Goal: Download file/media

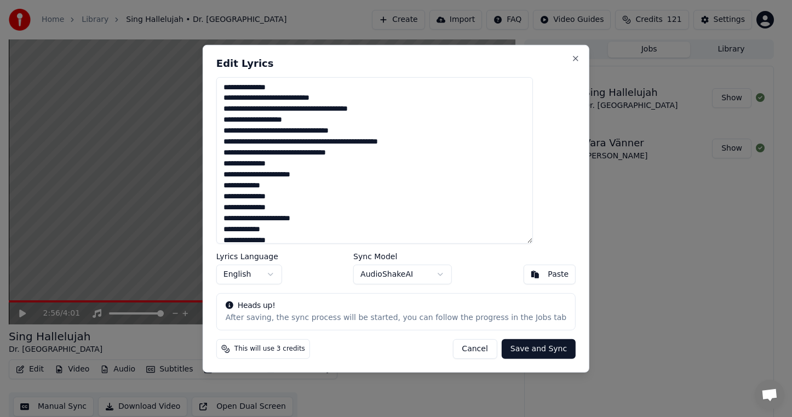
click at [452, 344] on button "Cancel" at bounding box center [474, 349] width 44 height 20
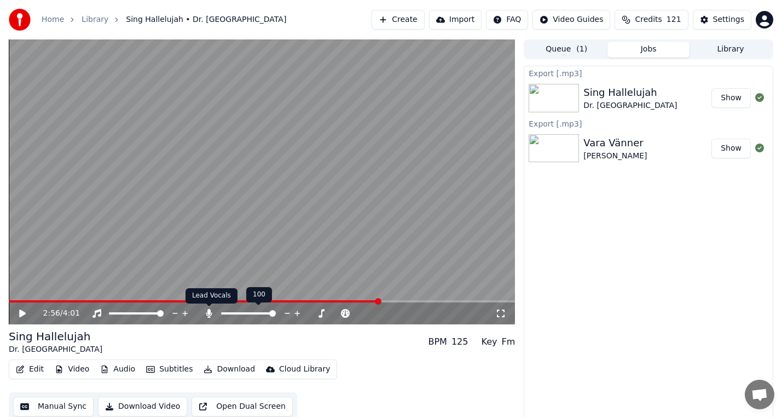
click at [211, 311] on icon at bounding box center [209, 313] width 11 height 9
click at [243, 368] on button "Download" at bounding box center [229, 368] width 60 height 15
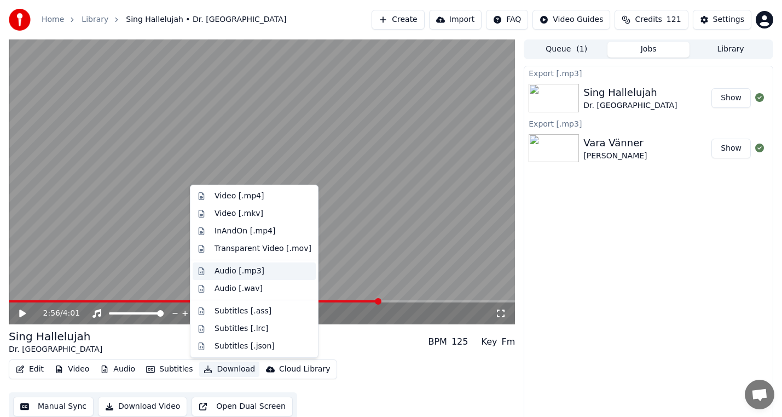
click at [279, 269] on div "Audio [.mp3]" at bounding box center [263, 270] width 97 height 11
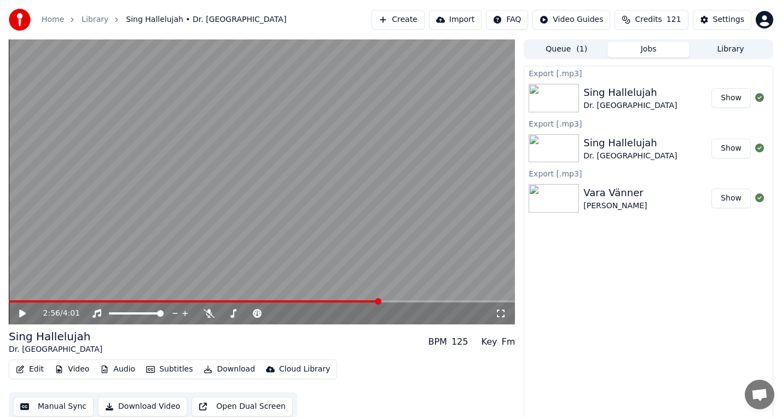
click at [737, 50] on button "Library" at bounding box center [731, 50] width 82 height 16
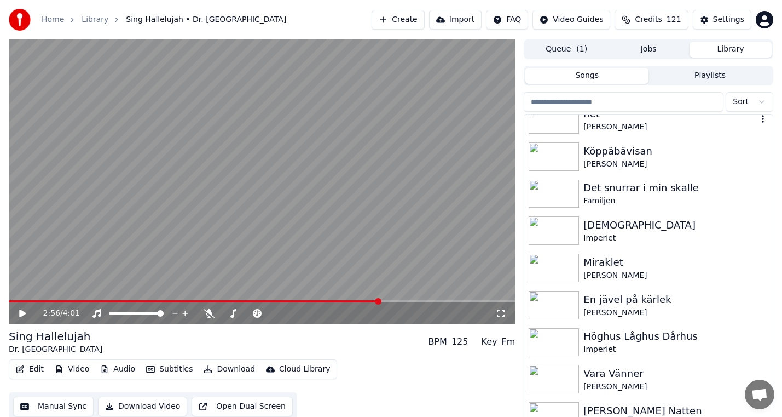
scroll to position [328, 0]
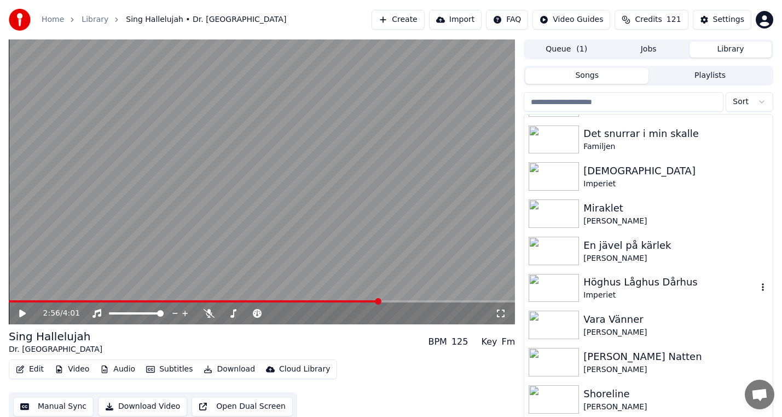
click at [661, 290] on div "Imperiet" at bounding box center [671, 295] width 174 height 11
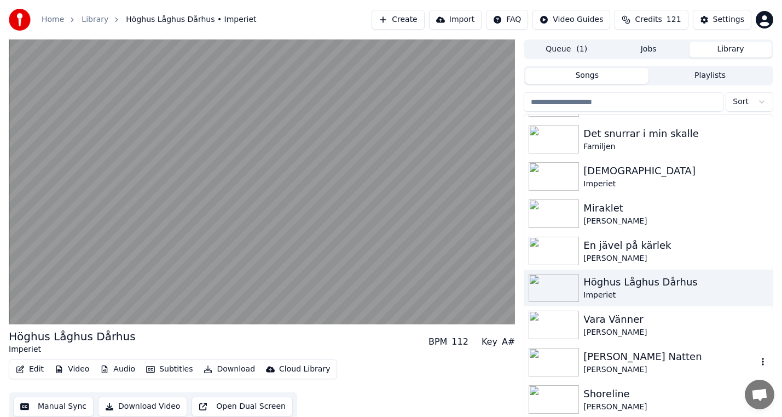
click at [636, 365] on div "[PERSON_NAME]" at bounding box center [671, 369] width 174 height 11
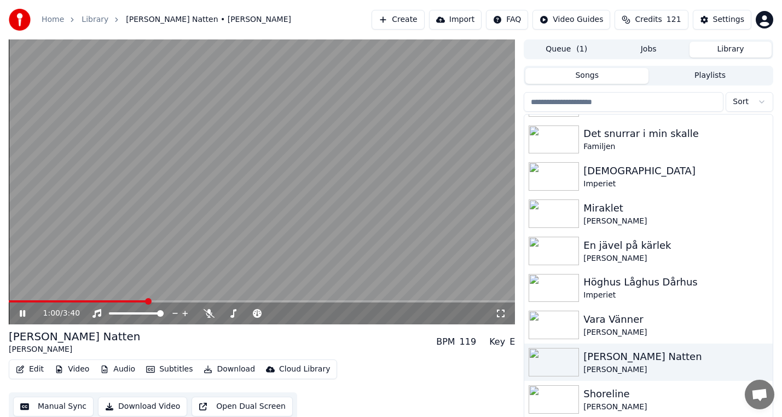
click at [105, 3] on div "Home Library [PERSON_NAME] Natten • Pugh Rogefeldt Create Import FAQ Video Guid…" at bounding box center [391, 19] width 782 height 39
click at [204, 311] on icon at bounding box center [209, 313] width 11 height 9
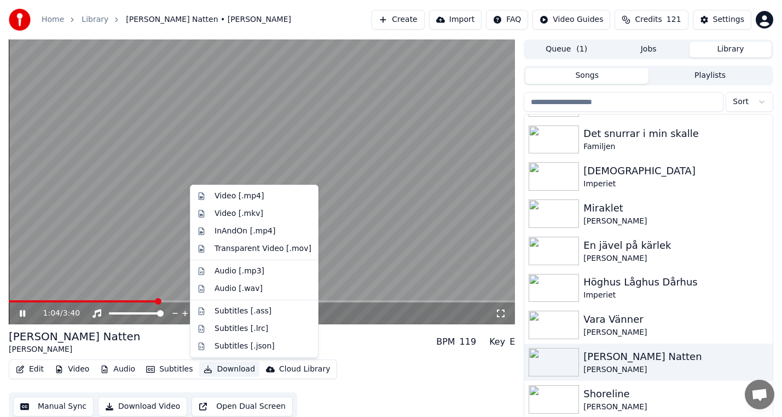
click at [228, 370] on button "Download" at bounding box center [229, 368] width 60 height 15
click at [263, 275] on div "Audio [.mp3]" at bounding box center [263, 270] width 97 height 11
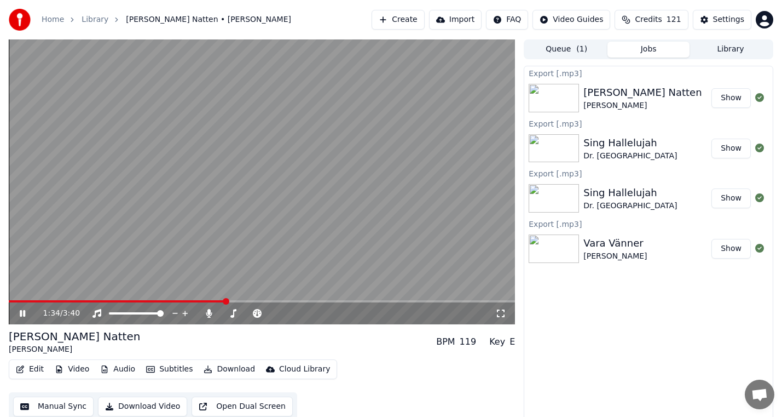
click at [22, 312] on icon at bounding box center [31, 313] width 26 height 9
click at [559, 369] on div "Export [.mp3] Här Kommer Natten Pugh Rogefeldt Show Export [.mp3] Sing Halleluj…" at bounding box center [649, 243] width 250 height 354
click at [210, 314] on icon at bounding box center [209, 313] width 6 height 9
click at [31, 369] on button "Edit" at bounding box center [29, 368] width 37 height 15
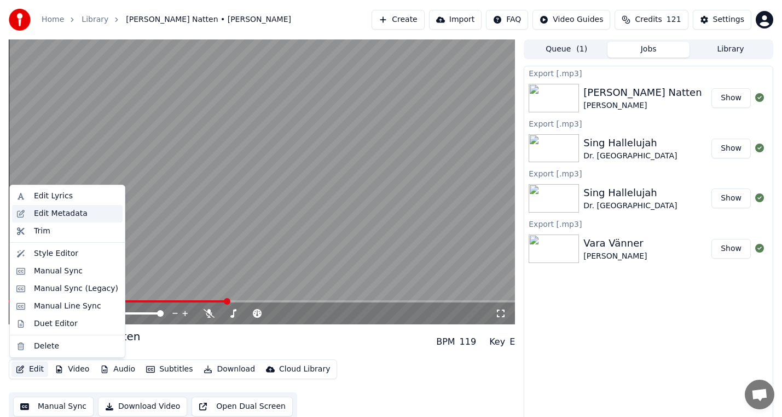
click at [80, 219] on div "Edit Metadata" at bounding box center [67, 214] width 111 height 18
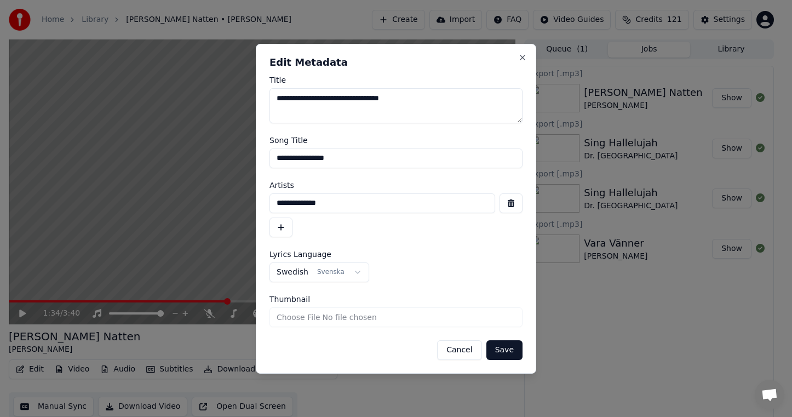
drag, startPoint x: 371, startPoint y: 152, endPoint x: 214, endPoint y: 157, distance: 157.2
click at [214, 157] on body "**********" at bounding box center [391, 208] width 782 height 417
drag, startPoint x: 357, startPoint y: 207, endPoint x: 124, endPoint y: 193, distance: 233.6
click at [129, 194] on body "**********" at bounding box center [391, 208] width 782 height 417
drag, startPoint x: 50, startPoint y: 268, endPoint x: 30, endPoint y: 330, distance: 65.1
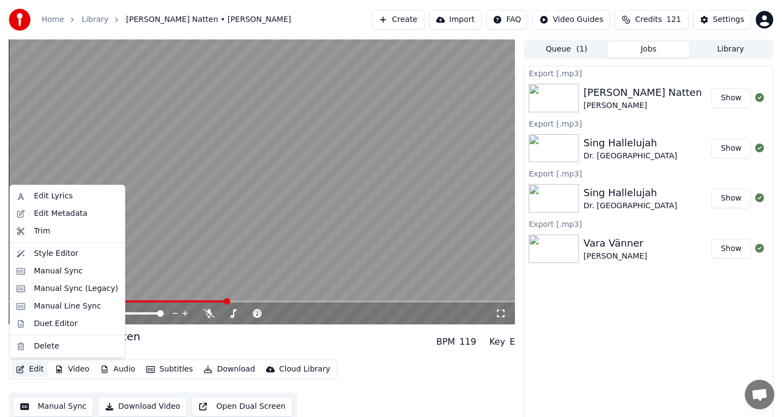
click at [28, 374] on button "Edit" at bounding box center [29, 368] width 37 height 15
click at [86, 197] on div "Edit Lyrics" at bounding box center [76, 195] width 84 height 11
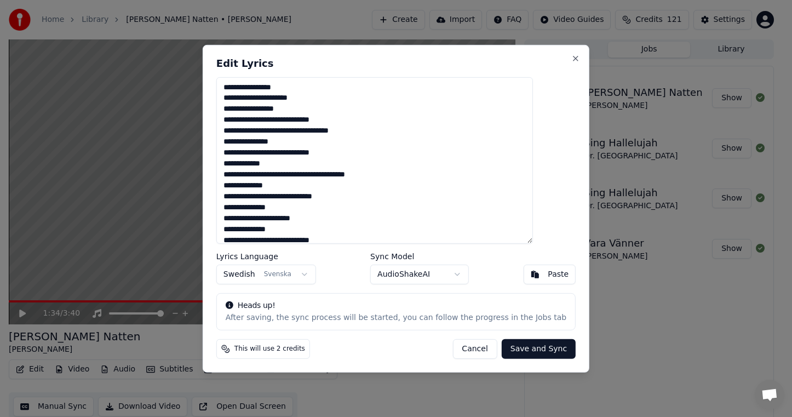
click at [338, 145] on textarea "**********" at bounding box center [374, 160] width 316 height 166
drag, startPoint x: 470, startPoint y: 351, endPoint x: 457, endPoint y: 359, distance: 15.4
click at [470, 351] on button "Cancel" at bounding box center [474, 349] width 44 height 20
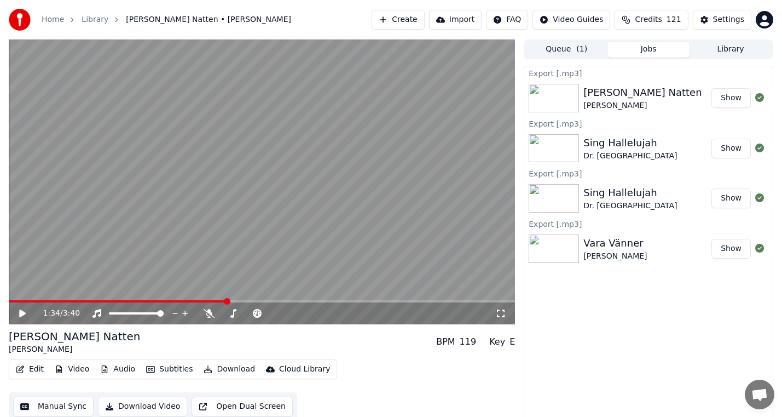
click at [731, 49] on button "Library" at bounding box center [731, 50] width 82 height 16
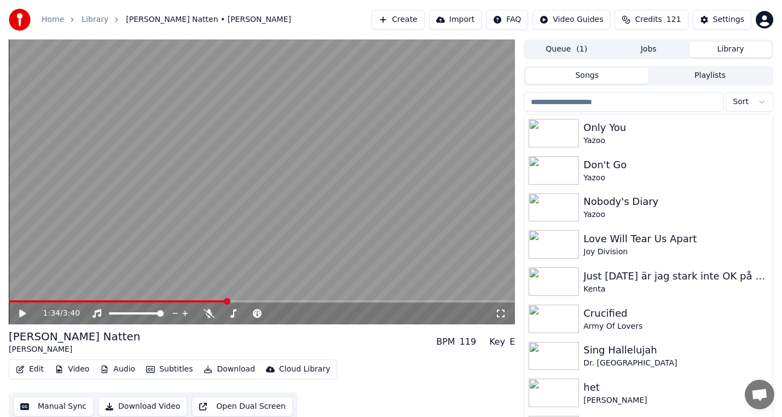
click at [624, 108] on input "search" at bounding box center [624, 102] width 200 height 20
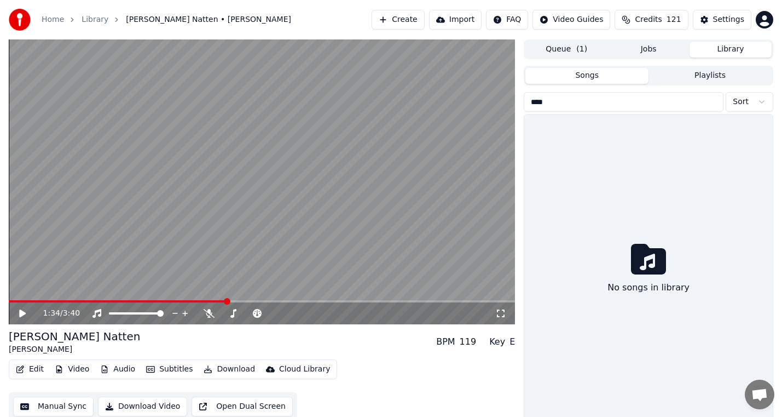
type input "****"
click at [574, 49] on button "Queue ( 1 )" at bounding box center [567, 50] width 82 height 16
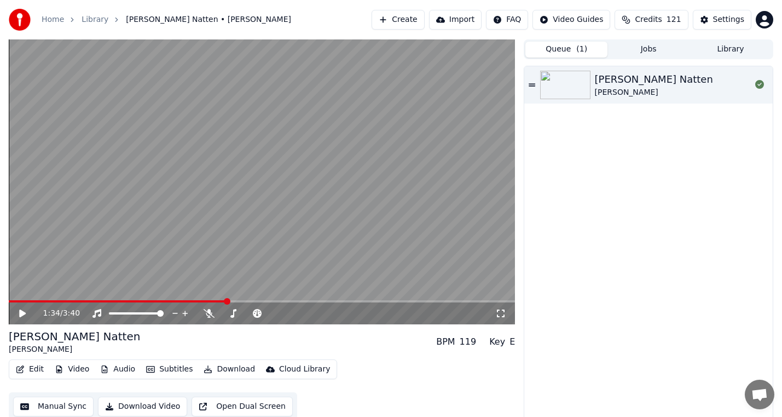
click at [206, 372] on button "Download" at bounding box center [229, 368] width 60 height 15
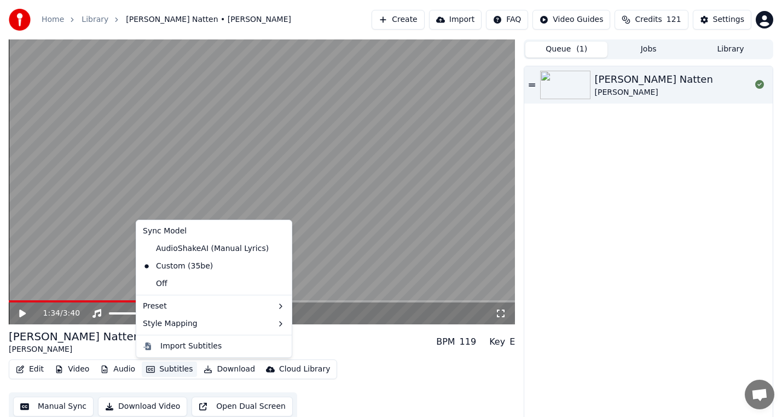
click at [154, 338] on div "Import Subtitles" at bounding box center [213, 346] width 151 height 18
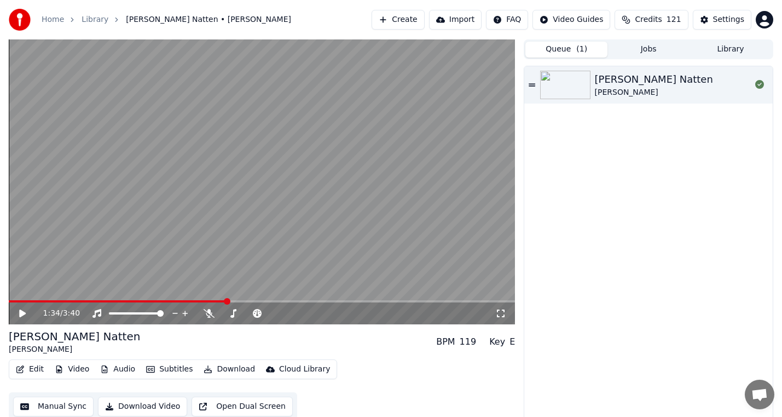
click at [226, 367] on button "Download" at bounding box center [229, 368] width 60 height 15
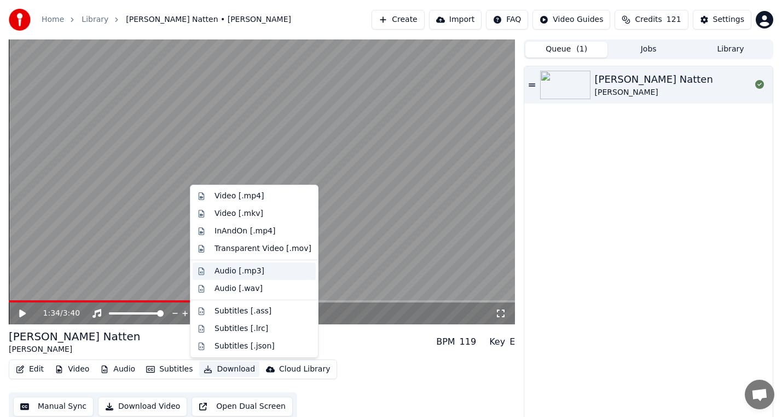
click at [262, 272] on div "Audio [.mp3]" at bounding box center [263, 270] width 97 height 11
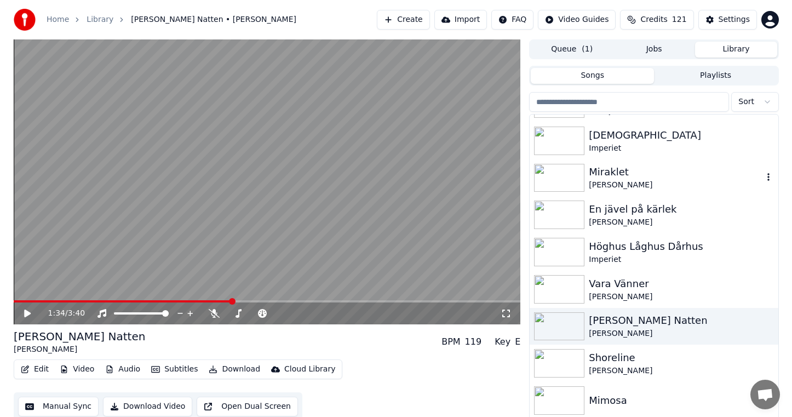
scroll to position [383, 0]
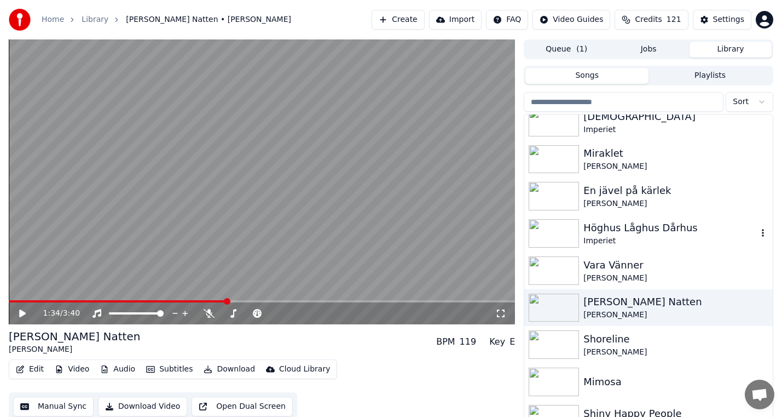
click at [662, 244] on div "Imperiet" at bounding box center [671, 240] width 174 height 11
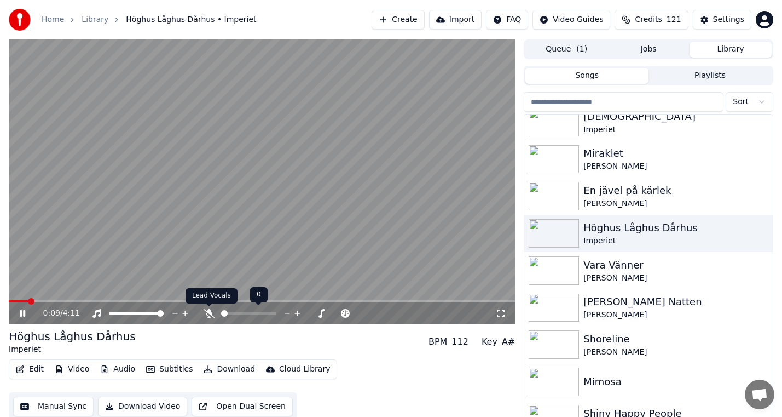
click at [210, 313] on icon at bounding box center [209, 313] width 11 height 9
click at [9, 301] on span at bounding box center [12, 301] width 7 height 7
click at [220, 367] on button "Download" at bounding box center [229, 368] width 60 height 15
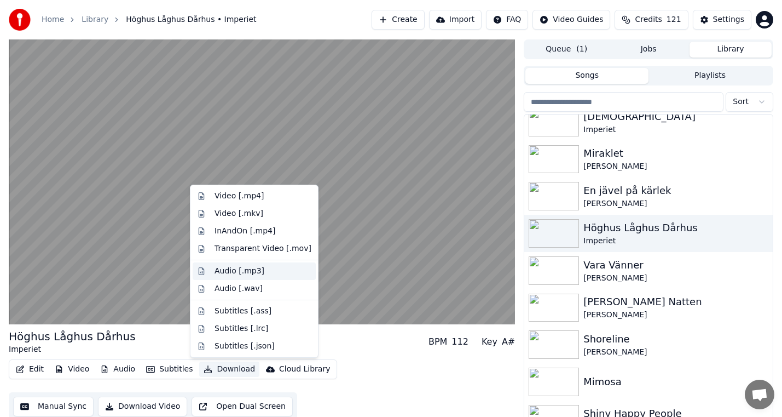
click at [271, 272] on div "Audio [.mp3]" at bounding box center [263, 270] width 97 height 11
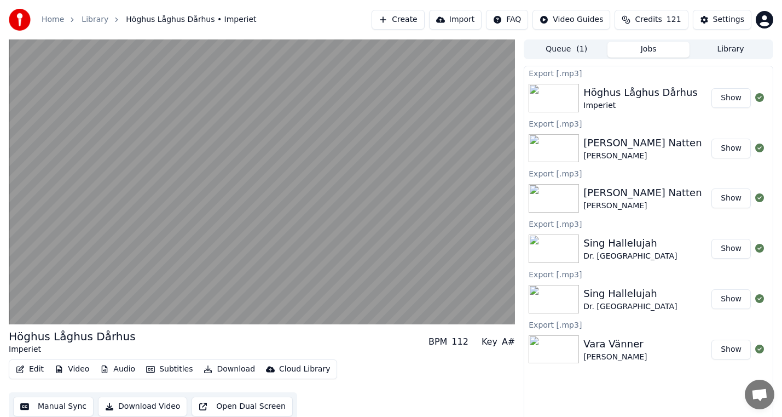
click at [507, 406] on div "Edit Video Audio Subtitles Download Cloud Library Manual Sync Download Video Op…" at bounding box center [262, 389] width 506 height 61
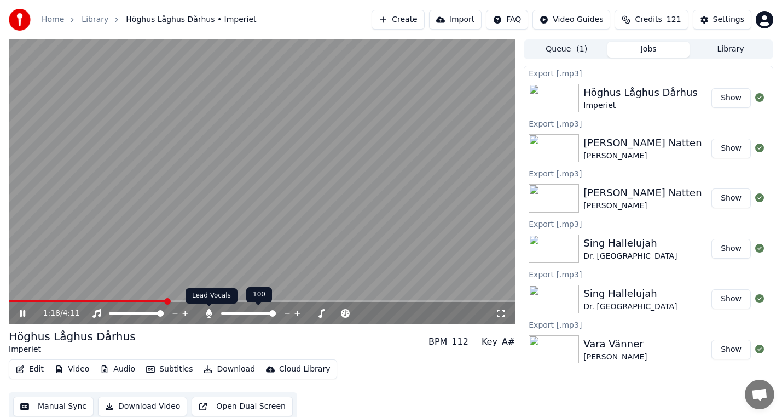
click at [212, 313] on icon at bounding box center [209, 313] width 11 height 9
click at [24, 313] on icon at bounding box center [22, 313] width 5 height 7
click at [32, 371] on button "Edit" at bounding box center [29, 368] width 37 height 15
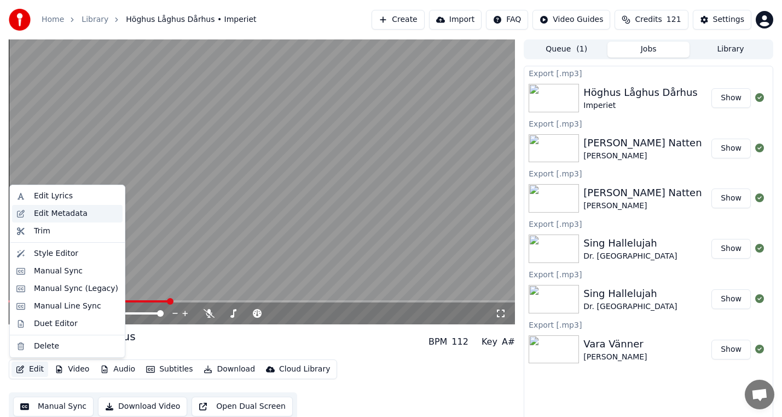
click at [77, 212] on div "Edit Metadata" at bounding box center [61, 213] width 54 height 11
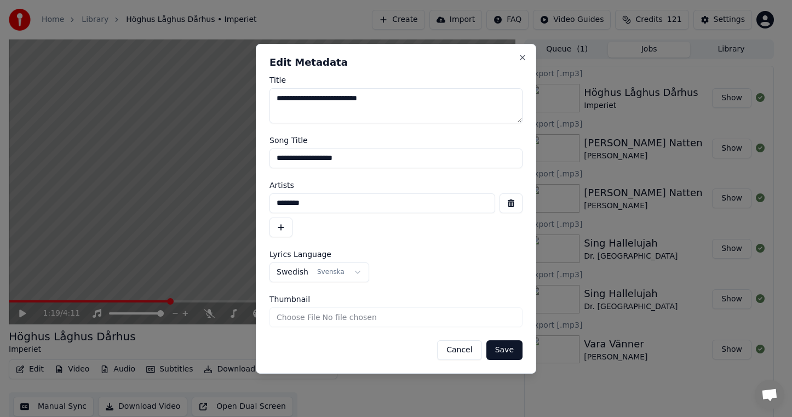
drag, startPoint x: 332, startPoint y: 204, endPoint x: 210, endPoint y: 208, distance: 122.1
click at [210, 208] on body "**********" at bounding box center [391, 208] width 782 height 417
drag, startPoint x: 343, startPoint y: 163, endPoint x: 357, endPoint y: 161, distance: 14.8
click at [343, 163] on input "**********" at bounding box center [395, 158] width 253 height 20
drag, startPoint x: 401, startPoint y: 157, endPoint x: 150, endPoint y: 155, distance: 251.3
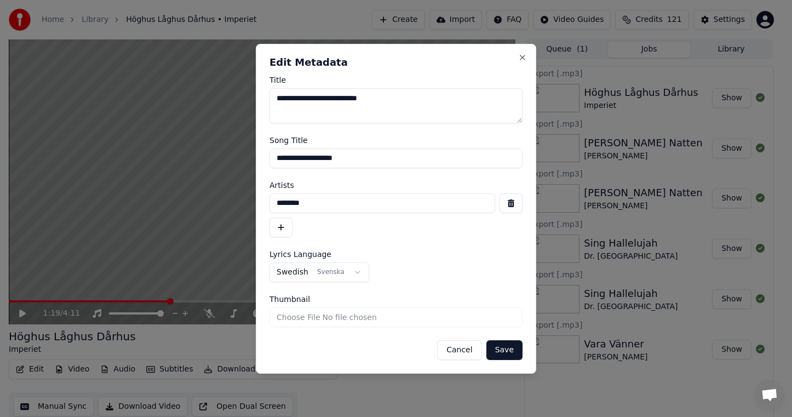
click at [150, 155] on body "**********" at bounding box center [391, 208] width 782 height 417
drag, startPoint x: 466, startPoint y: 347, endPoint x: 345, endPoint y: 350, distance: 121.0
click at [466, 347] on button "Cancel" at bounding box center [459, 350] width 44 height 20
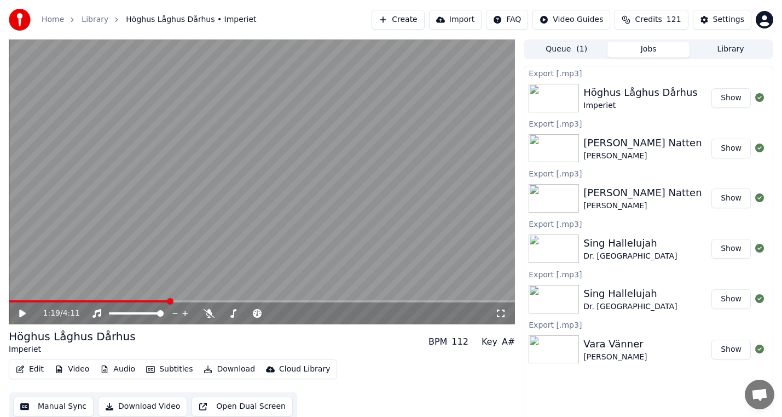
click at [25, 364] on button "Edit" at bounding box center [29, 368] width 37 height 15
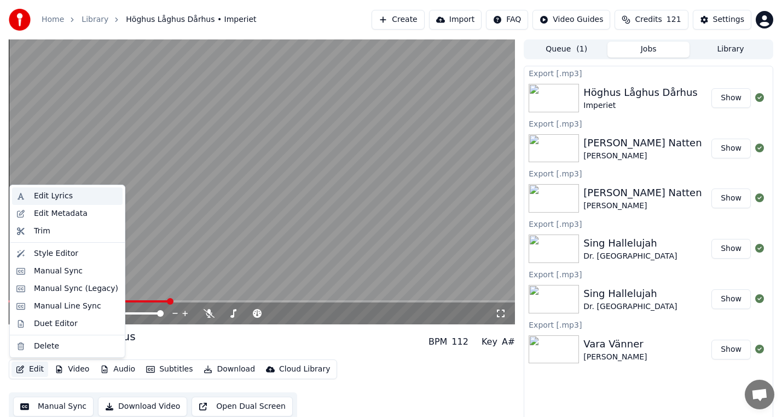
click at [67, 193] on div "Edit Lyrics" at bounding box center [53, 195] width 39 height 11
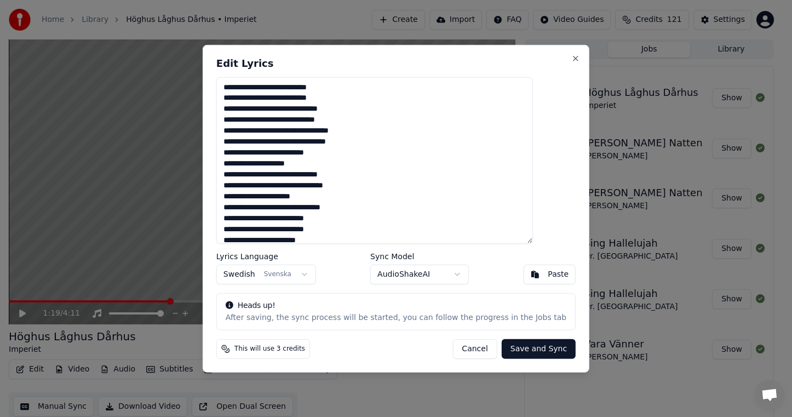
click at [363, 145] on textarea at bounding box center [374, 160] width 316 height 166
